Goal: Task Accomplishment & Management: Complete application form

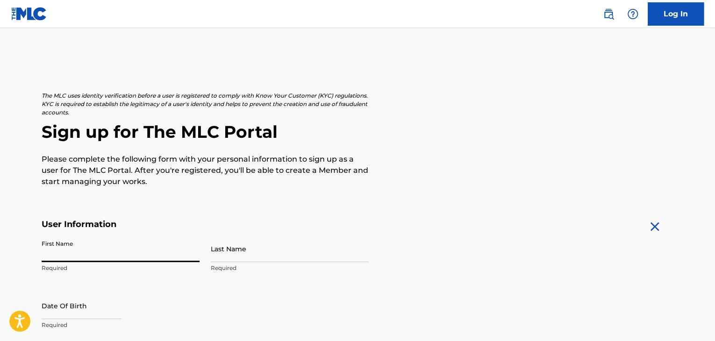
click at [117, 247] on input "First Name" at bounding box center [121, 248] width 158 height 27
type input "[PERSON_NAME]"
type input "[STREET_ADDRESS]"
type input "[GEOGRAPHIC_DATA]"
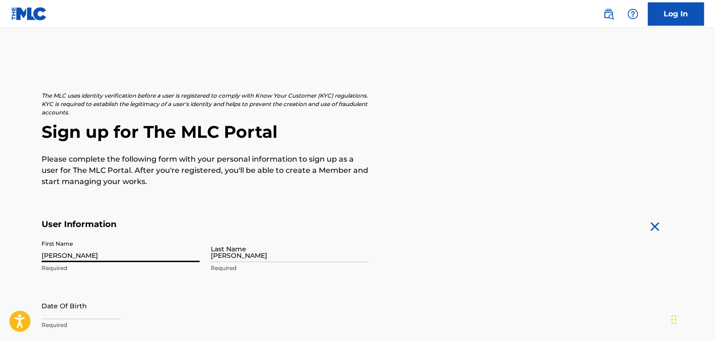
type input "[GEOGRAPHIC_DATA]"
type input "FL"
type input "33442"
type input "561"
type input "8664098"
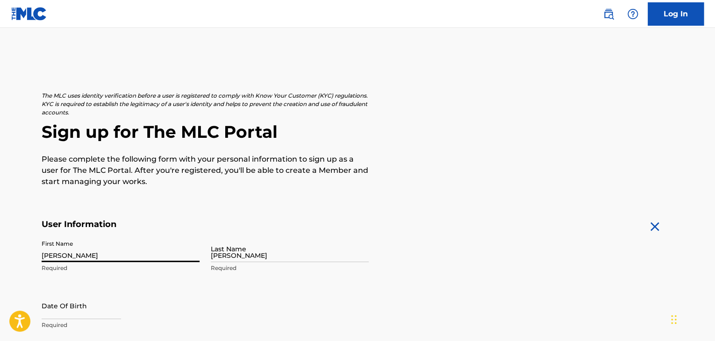
type input "[EMAIL_ADDRESS][DOMAIN_NAME]"
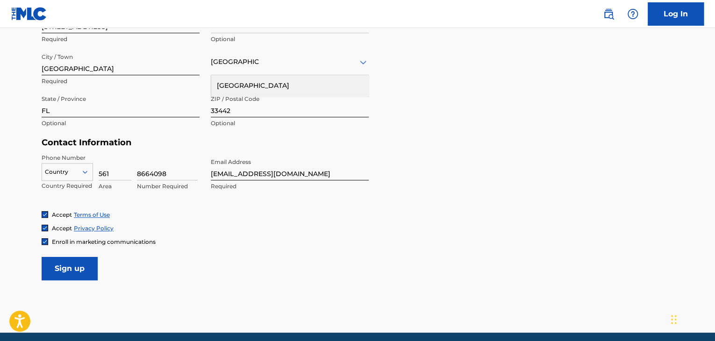
scroll to position [389, 0]
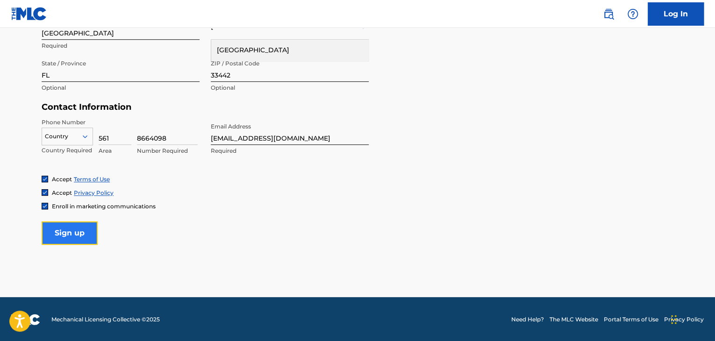
click at [75, 232] on input "Sign up" at bounding box center [70, 232] width 56 height 23
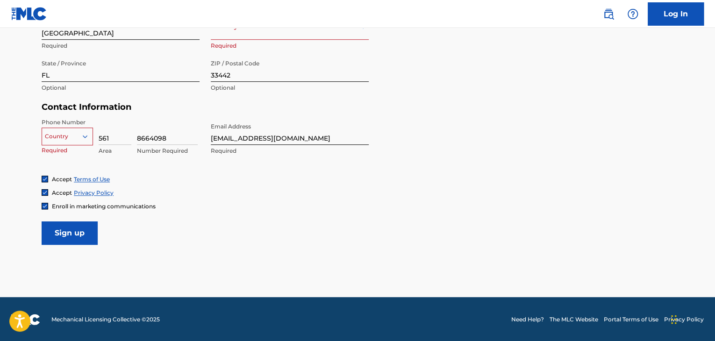
click at [63, 135] on div at bounding box center [67, 136] width 50 height 10
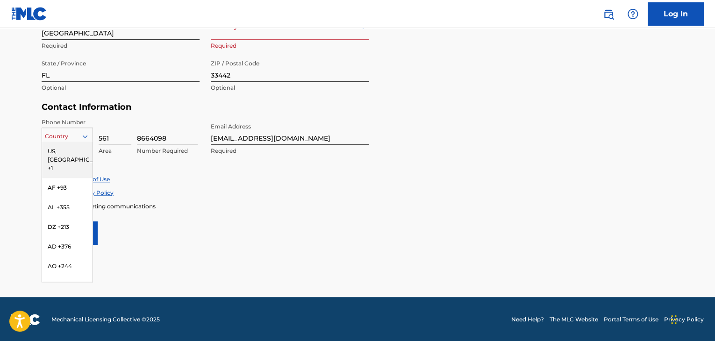
click at [69, 149] on div "US, [GEOGRAPHIC_DATA] +1" at bounding box center [67, 160] width 50 height 36
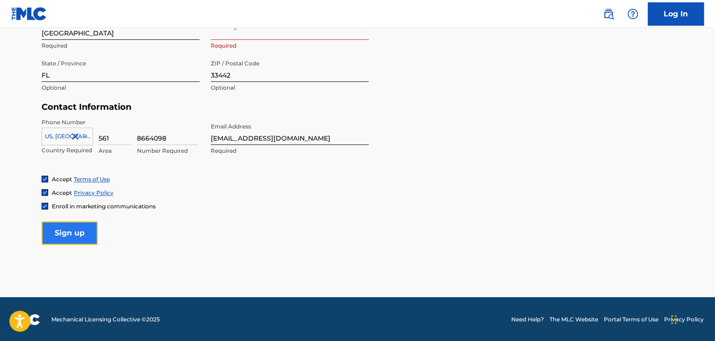
click at [69, 234] on input "Sign up" at bounding box center [70, 232] width 56 height 23
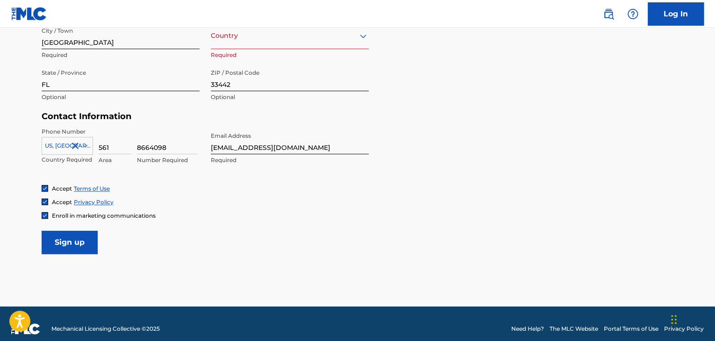
scroll to position [342, 0]
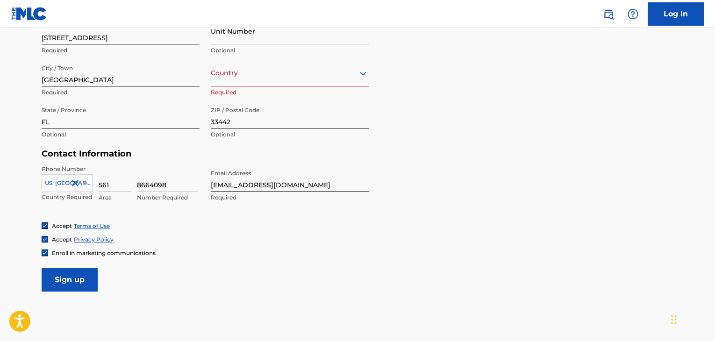
click at [234, 73] on div at bounding box center [290, 73] width 158 height 12
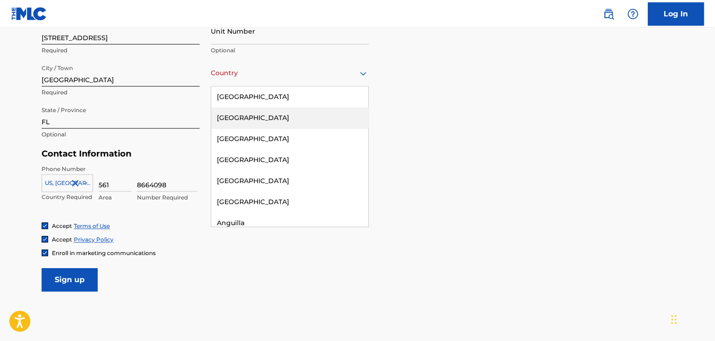
click at [247, 97] on div "[GEOGRAPHIC_DATA]" at bounding box center [289, 96] width 157 height 21
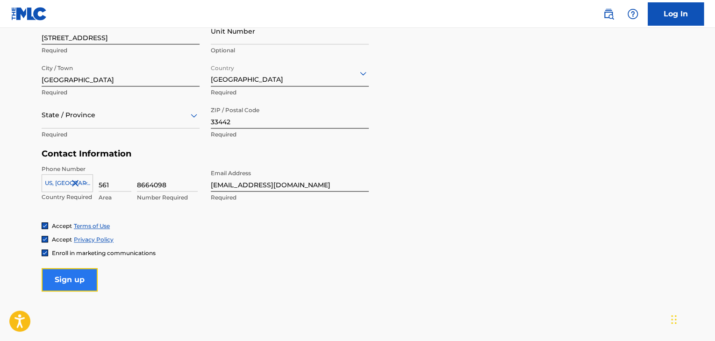
click at [70, 286] on input "Sign up" at bounding box center [70, 279] width 56 height 23
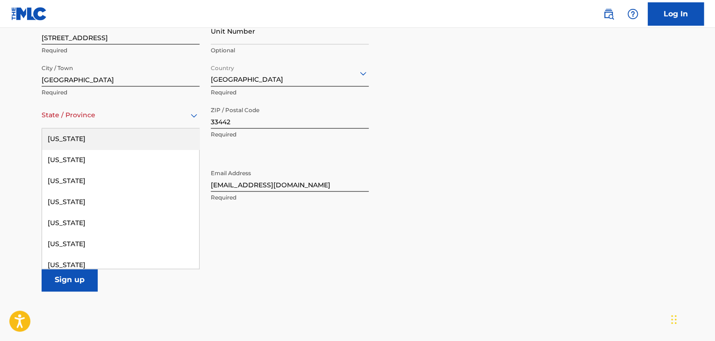
click at [88, 123] on div "State / Province" at bounding box center [121, 115] width 158 height 27
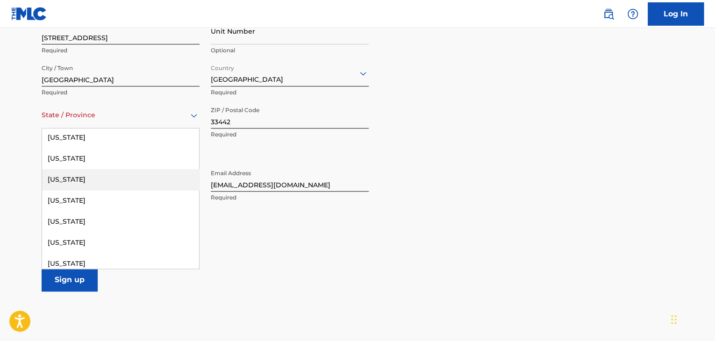
scroll to position [140, 0]
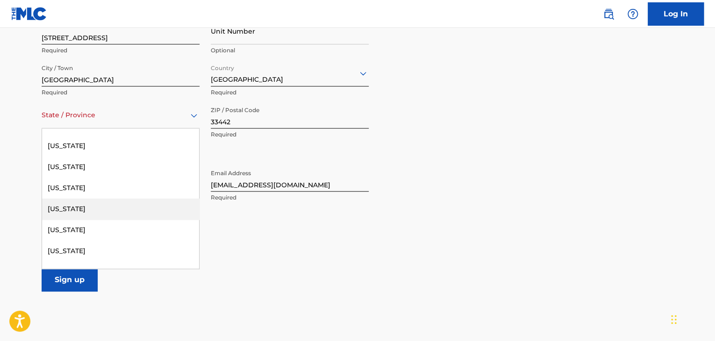
click at [67, 209] on div "[US_STATE]" at bounding box center [120, 208] width 157 height 21
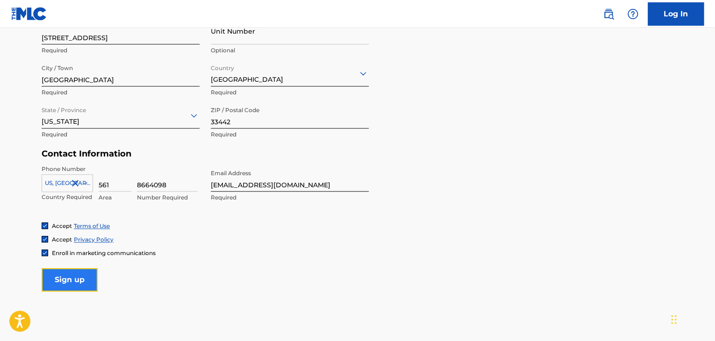
click at [66, 285] on input "Sign up" at bounding box center [70, 279] width 56 height 23
click at [144, 309] on main "The MLC uses identity verification before a user is registered to comply with K…" at bounding box center [357, 15] width 715 height 658
click at [60, 284] on input "Sign up" at bounding box center [70, 279] width 56 height 23
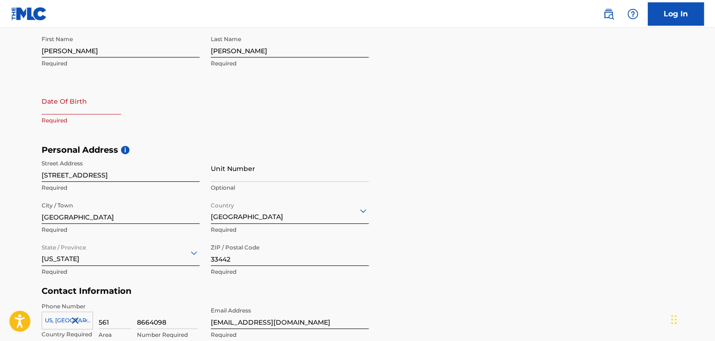
scroll to position [108, 0]
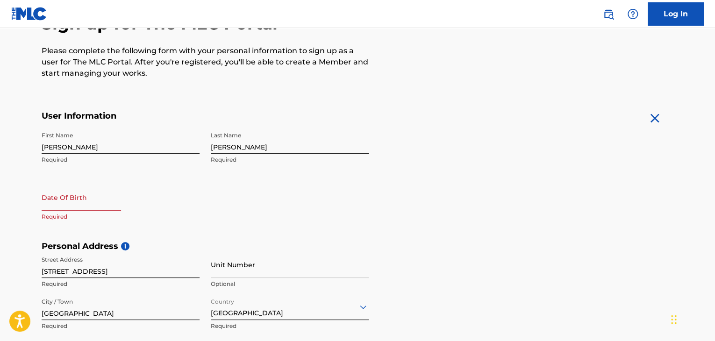
select select "8"
select select "2025"
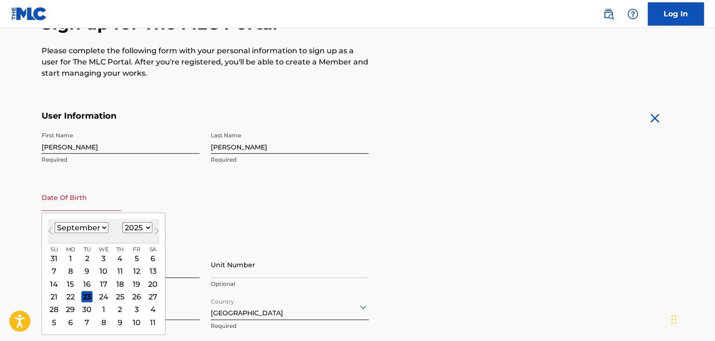
click at [85, 202] on input "text" at bounding box center [81, 197] width 79 height 27
click at [88, 228] on select "January February March April May June July August September October November De…" at bounding box center [82, 227] width 54 height 11
select select "7"
click at [55, 222] on select "January February March April May June July August September October November De…" at bounding box center [82, 227] width 54 height 11
click at [132, 227] on select "1899 1900 1901 1902 1903 1904 1905 1906 1907 1908 1909 1910 1911 1912 1913 1914…" at bounding box center [137, 227] width 30 height 11
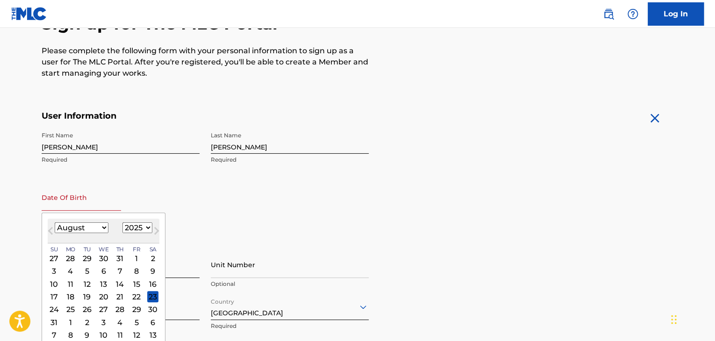
select select "1994"
click at [122, 222] on select "1899 1900 1901 1902 1903 1904 1905 1906 1907 1908 1909 1910 1911 1912 1913 1914…" at bounding box center [137, 227] width 30 height 11
click at [69, 257] on div "1" at bounding box center [70, 258] width 11 height 11
type input "August 1 1994"
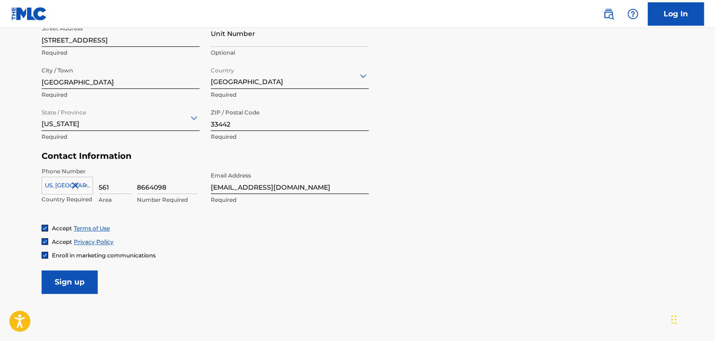
scroll to position [389, 0]
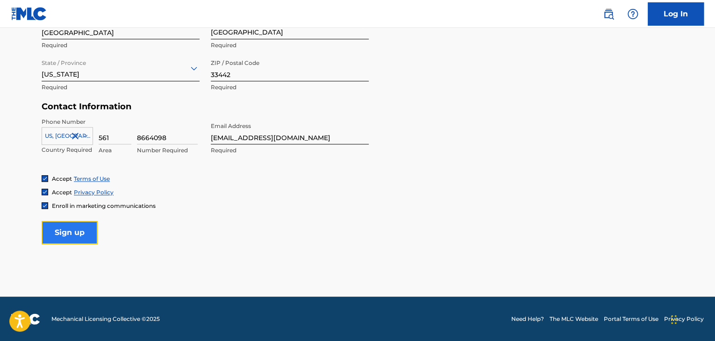
click at [74, 224] on input "Sign up" at bounding box center [70, 232] width 56 height 23
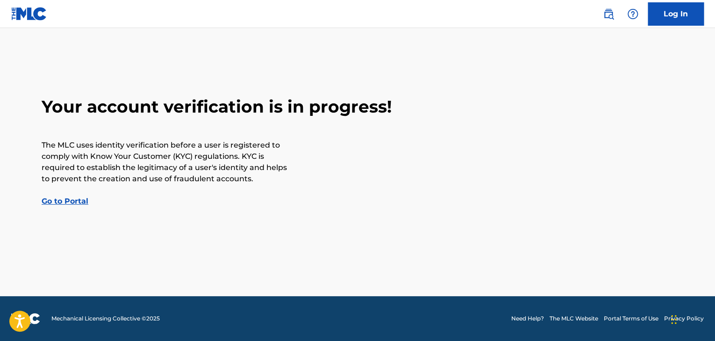
click at [71, 205] on link "Go to Portal" at bounding box center [65, 201] width 47 height 9
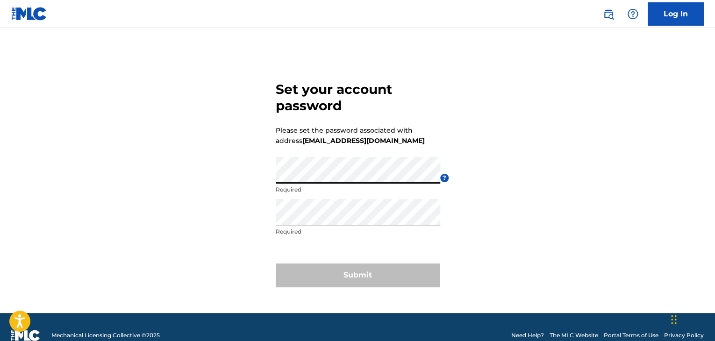
click at [315, 184] on div "Password Required" at bounding box center [358, 178] width 164 height 42
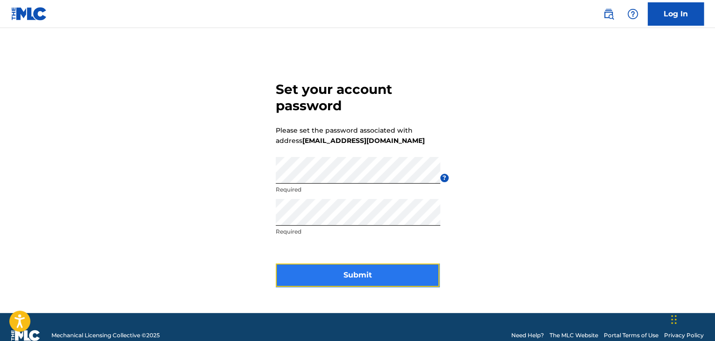
click at [348, 264] on button "Submit" at bounding box center [357, 274] width 163 height 23
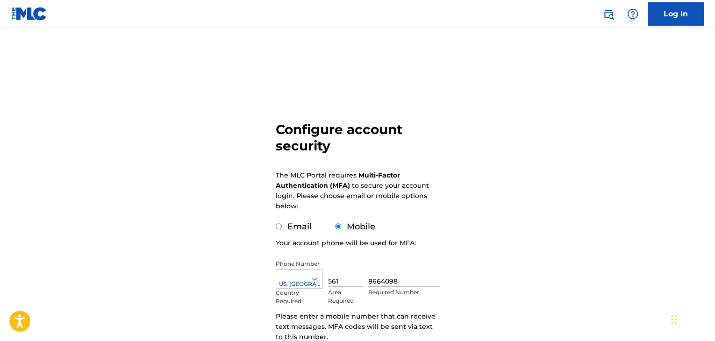
scroll to position [108, 0]
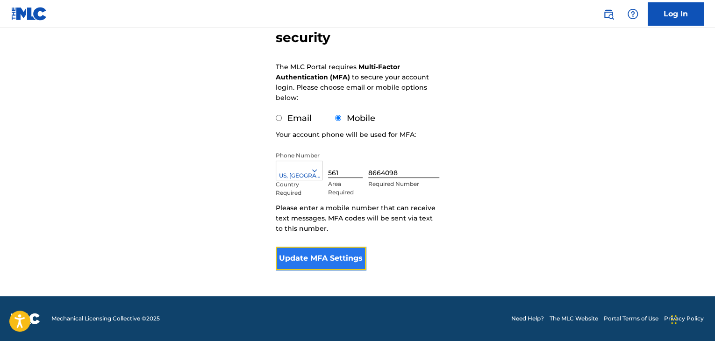
click at [318, 258] on button "Update MFA Settings" at bounding box center [321, 258] width 90 height 23
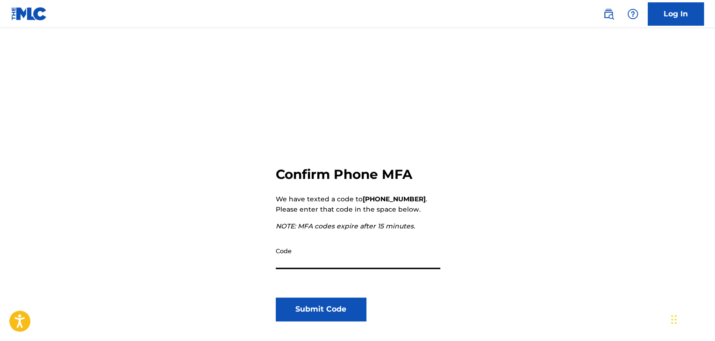
click at [318, 258] on input "Code" at bounding box center [358, 255] width 164 height 27
type input "723129"
click at [290, 294] on div "Confirm Phone MFA We have texted a code to [PHONE_NUMBER] . Please enter that c…" at bounding box center [357, 249] width 163 height 257
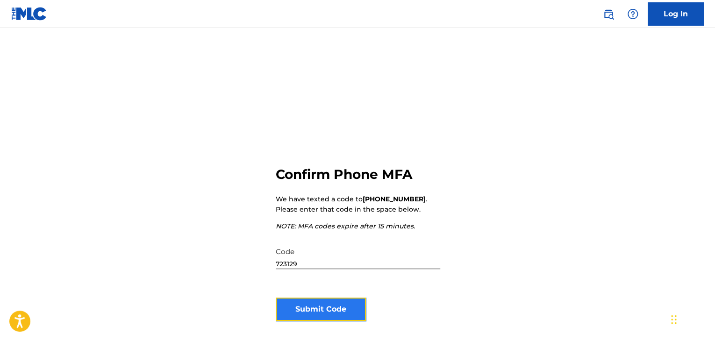
click at [290, 298] on button "Submit Code" at bounding box center [321, 309] width 90 height 23
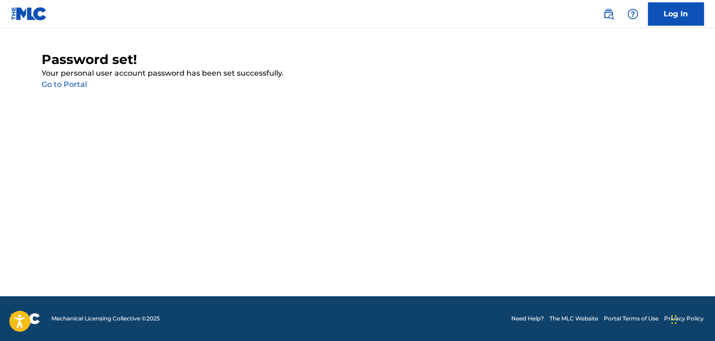
click at [52, 79] on div "Password set! Your personal user account password has been set successfully. Go…" at bounding box center [357, 70] width 631 height 39
click at [50, 81] on link "Go to Portal" at bounding box center [64, 84] width 45 height 9
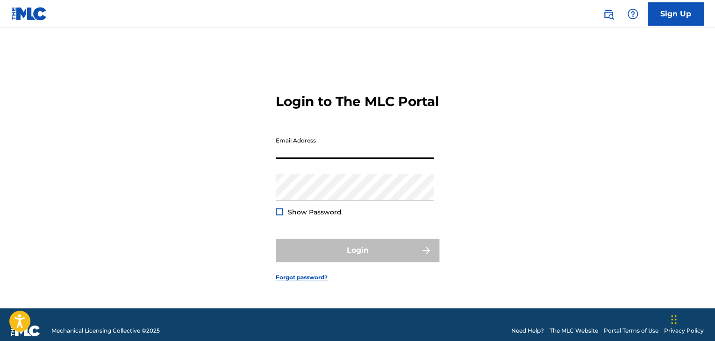
click at [359, 159] on input "Email Address" at bounding box center [355, 145] width 158 height 27
type input "[EMAIL_ADDRESS][DOMAIN_NAME]"
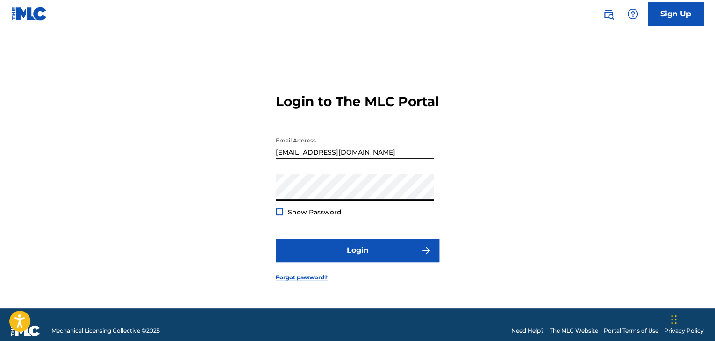
click at [275, 219] on div "Login to The MLC Portal Email Address [EMAIL_ADDRESS][DOMAIN_NAME] Password Sho…" at bounding box center [357, 179] width 654 height 257
click at [278, 215] on div at bounding box center [279, 211] width 7 height 7
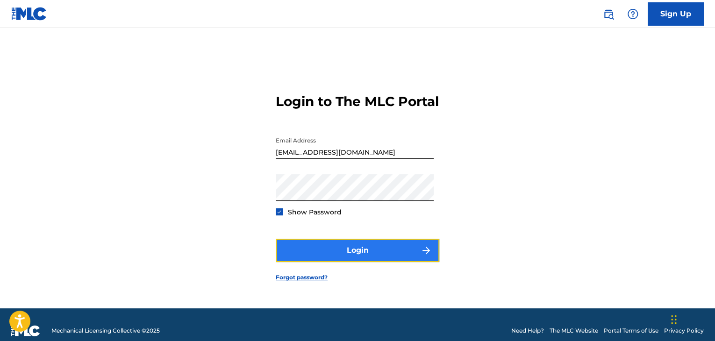
click at [356, 256] on button "Login" at bounding box center [357, 250] width 163 height 23
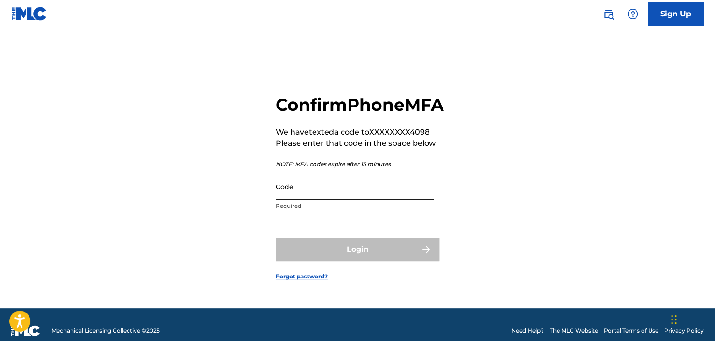
click at [322, 200] on input "Code" at bounding box center [355, 186] width 158 height 27
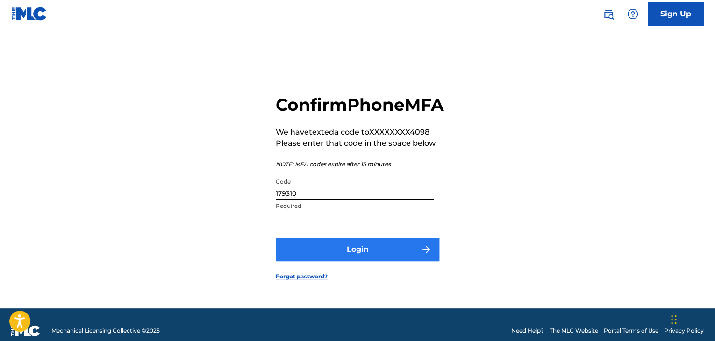
type input "179310"
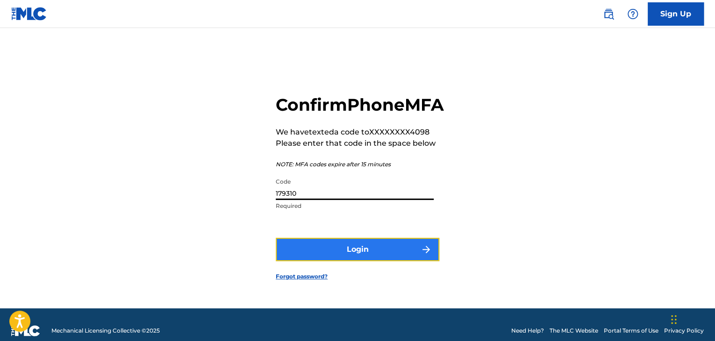
click at [396, 249] on button "Login" at bounding box center [357, 249] width 163 height 23
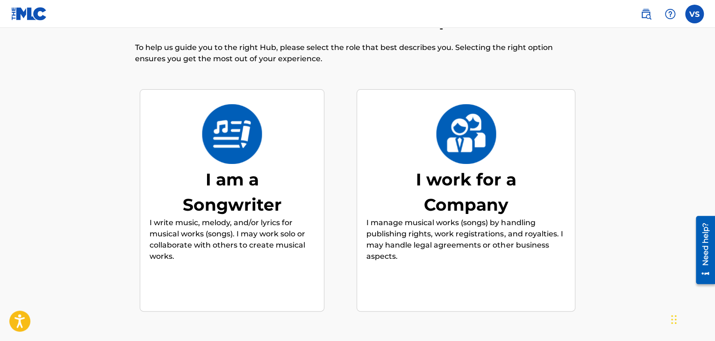
click at [265, 184] on div "I am a Songwriter" at bounding box center [232, 192] width 140 height 50
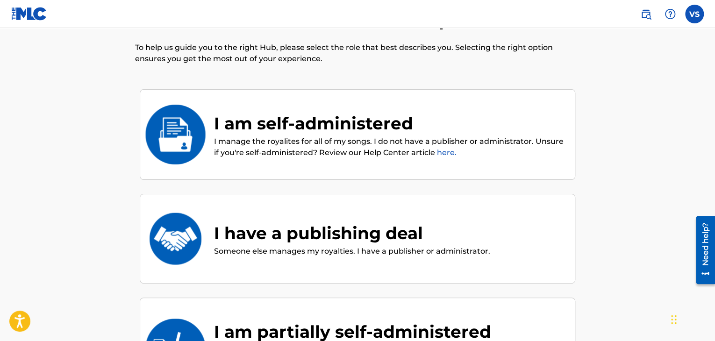
click at [319, 151] on p "I manage the royalites for all of my songs. I do not have a publisher or admini…" at bounding box center [389, 147] width 351 height 22
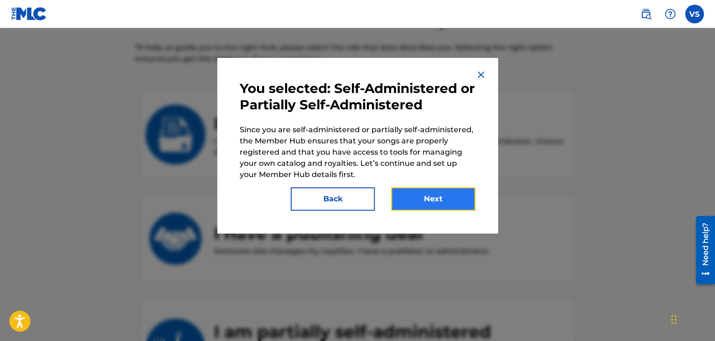
click at [433, 198] on button "Next" at bounding box center [433, 198] width 84 height 23
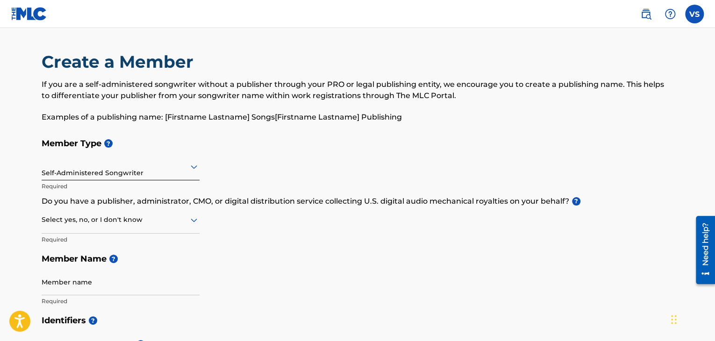
click at [78, 169] on div at bounding box center [121, 167] width 158 height 12
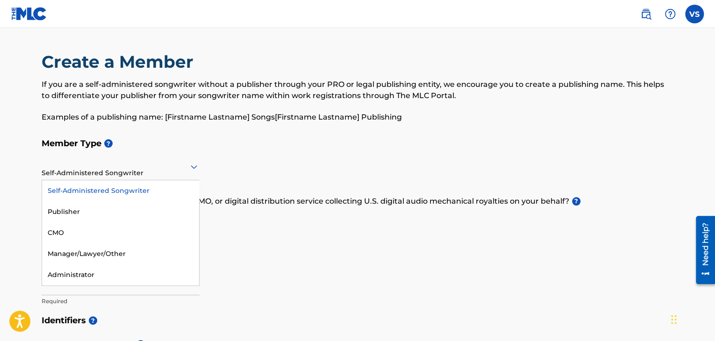
click at [254, 155] on div "Member Type ? 5 results available. Use Up and Down to choose options, press Ent…" at bounding box center [357, 222] width 631 height 177
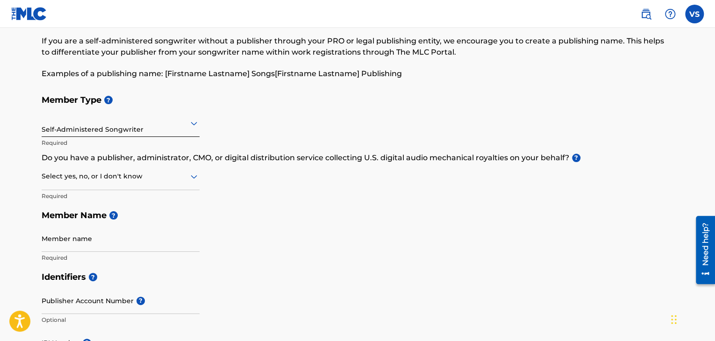
scroll to position [93, 0]
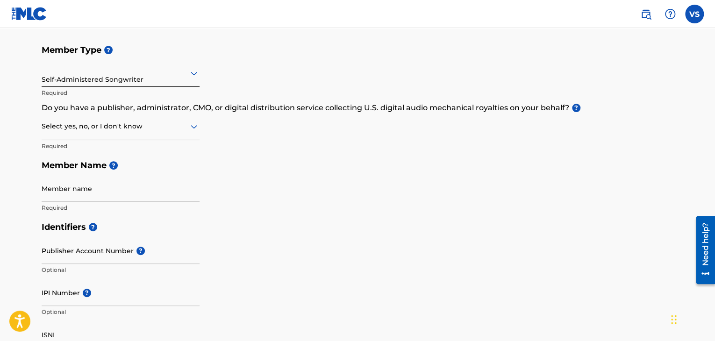
click at [75, 131] on div at bounding box center [121, 126] width 158 height 12
click at [80, 171] on div "No" at bounding box center [120, 171] width 157 height 21
click at [82, 187] on input "Member name" at bounding box center [121, 188] width 158 height 27
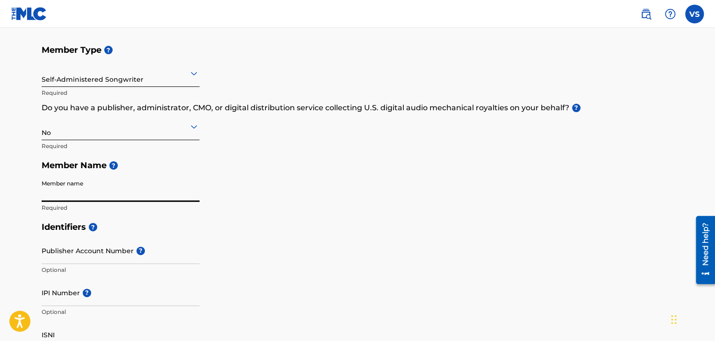
type input "[PERSON_NAME]"
type input "[STREET_ADDRESS]"
drag, startPoint x: 75, startPoint y: 193, endPoint x: 70, endPoint y: 194, distance: 4.9
click at [70, 194] on input "[PERSON_NAME]" at bounding box center [121, 188] width 158 height 27
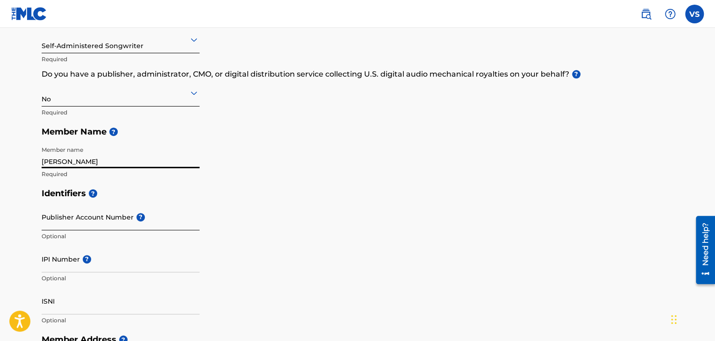
scroll to position [140, 0]
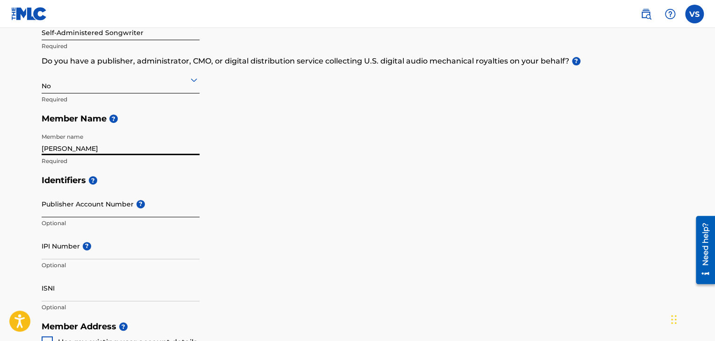
type input "[PERSON_NAME]"
click at [62, 208] on input "Publisher Account Number ?" at bounding box center [121, 204] width 158 height 27
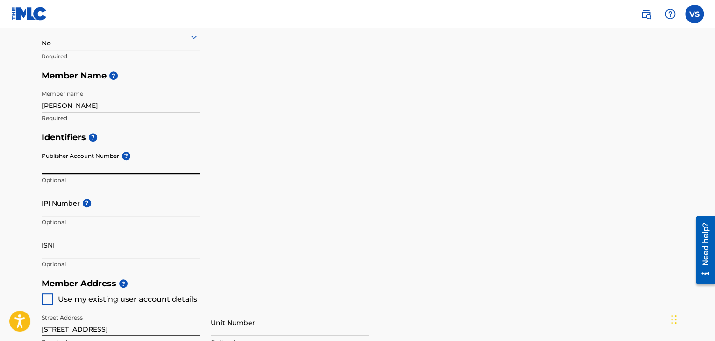
scroll to position [234, 0]
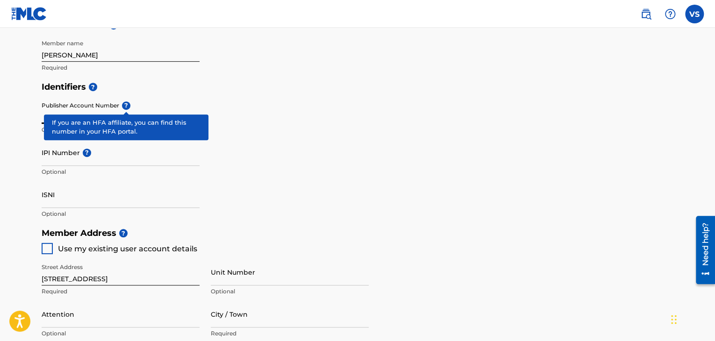
click at [125, 105] on div "Publisher Account Number ? Optional" at bounding box center [121, 118] width 158 height 42
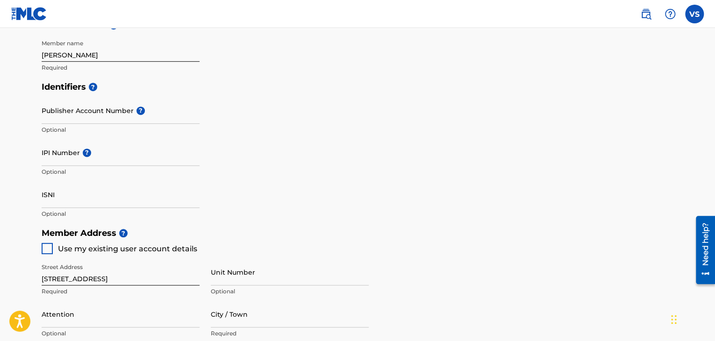
click at [131, 109] on div "Publisher Account Number ? Optional" at bounding box center [121, 118] width 158 height 42
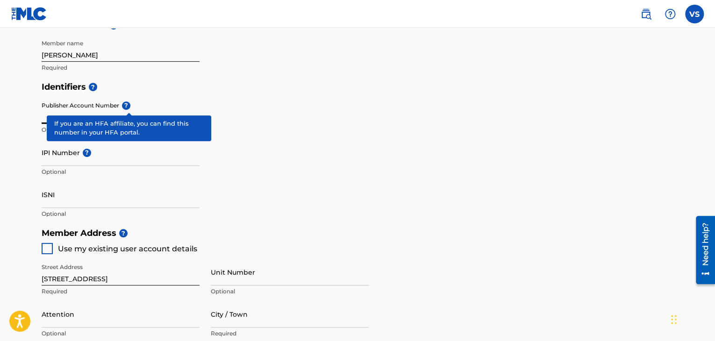
click at [137, 109] on input "Publisher Account Number ?" at bounding box center [121, 110] width 158 height 27
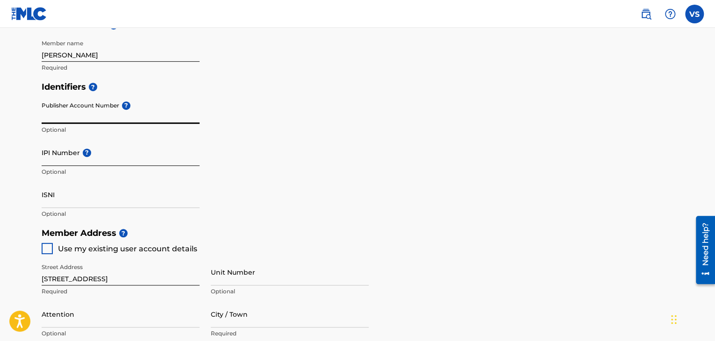
click at [87, 163] on input "IPI Number ?" at bounding box center [121, 152] width 158 height 27
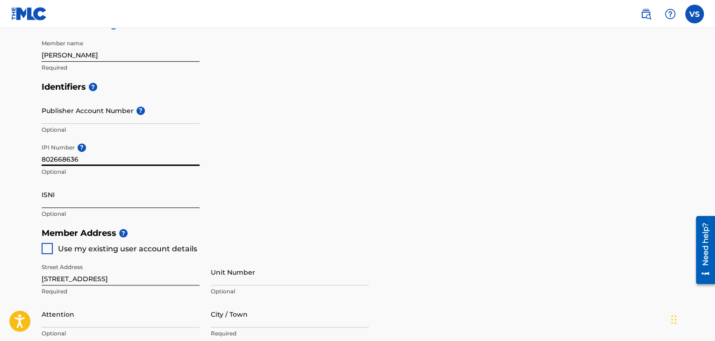
type input "802668636"
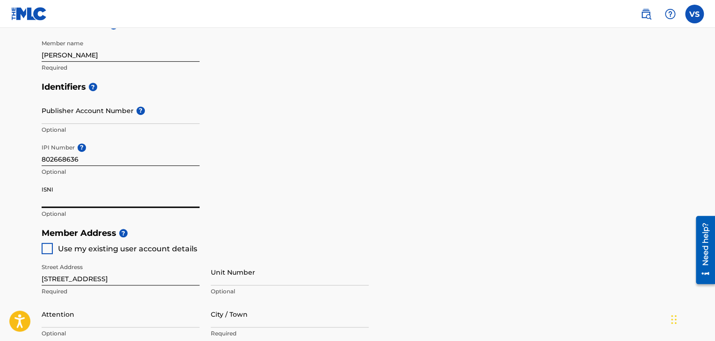
click at [54, 198] on input "ISNI" at bounding box center [121, 194] width 158 height 27
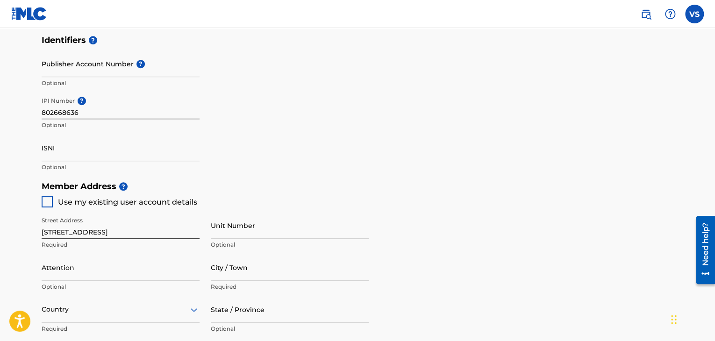
click at [47, 203] on div at bounding box center [47, 201] width 11 height 11
type input "[GEOGRAPHIC_DATA]"
type input "33442"
type input "561"
type input "8664098"
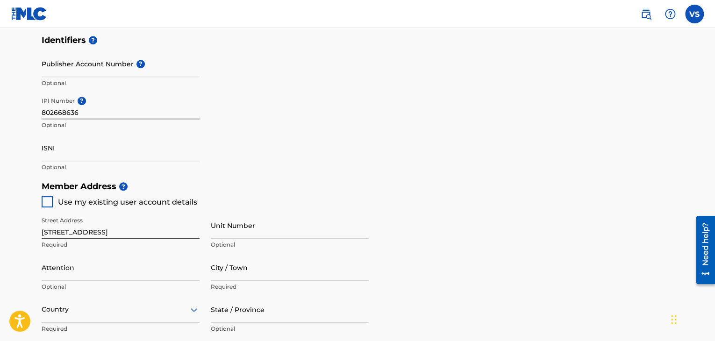
type input "[EMAIL_ADDRESS][DOMAIN_NAME]"
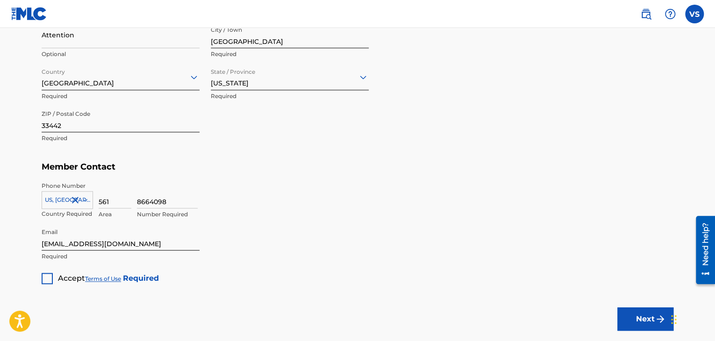
scroll to position [560, 0]
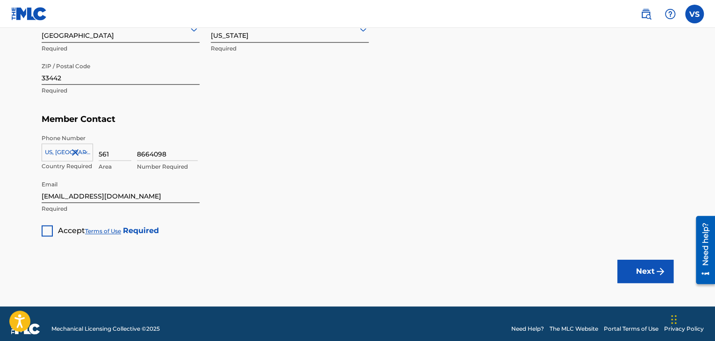
click at [49, 228] on div at bounding box center [47, 230] width 11 height 11
click at [621, 262] on button "Next" at bounding box center [645, 271] width 56 height 23
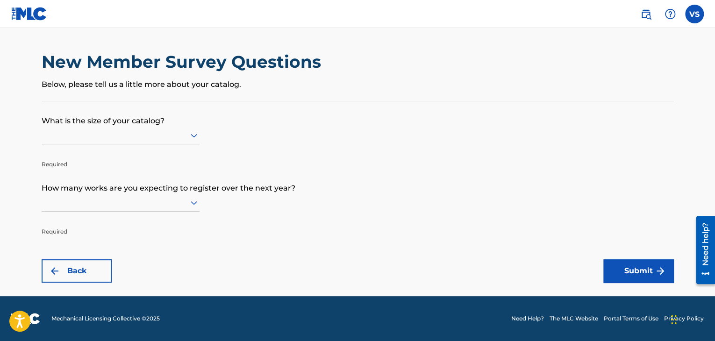
click at [129, 139] on div at bounding box center [121, 135] width 158 height 12
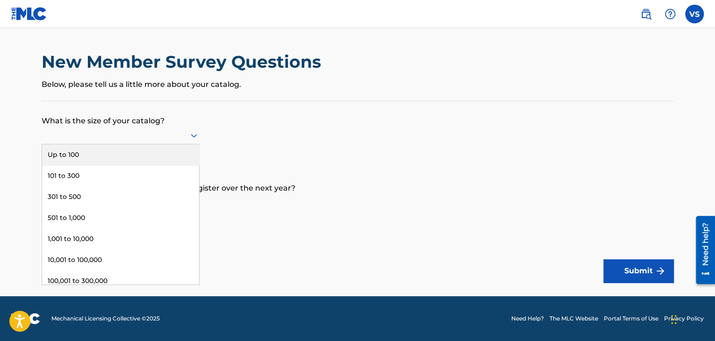
click at [123, 153] on div "Up to 100" at bounding box center [120, 154] width 157 height 21
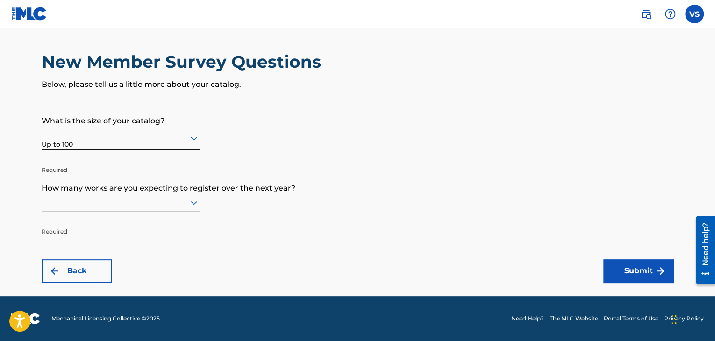
click at [97, 204] on div at bounding box center [121, 203] width 158 height 12
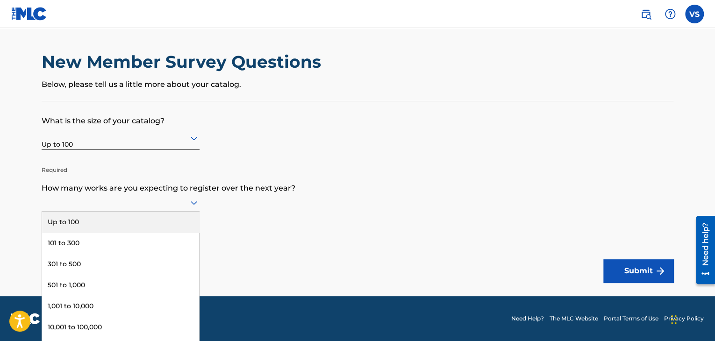
click at [88, 220] on div "Up to 100" at bounding box center [120, 222] width 157 height 21
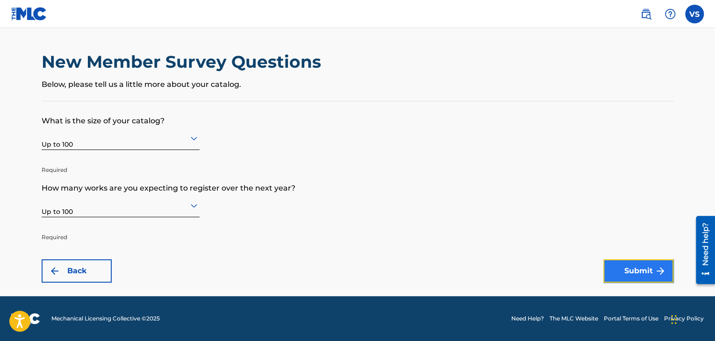
click at [642, 269] on button "Submit" at bounding box center [638, 270] width 70 height 23
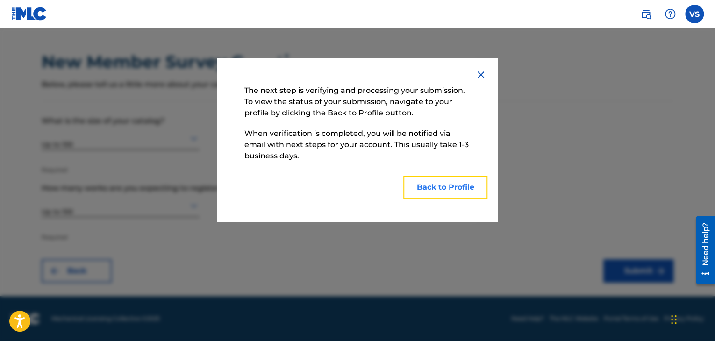
click at [433, 189] on button "Back to Profile" at bounding box center [445, 187] width 84 height 23
